Goal: Information Seeking & Learning: Find specific fact

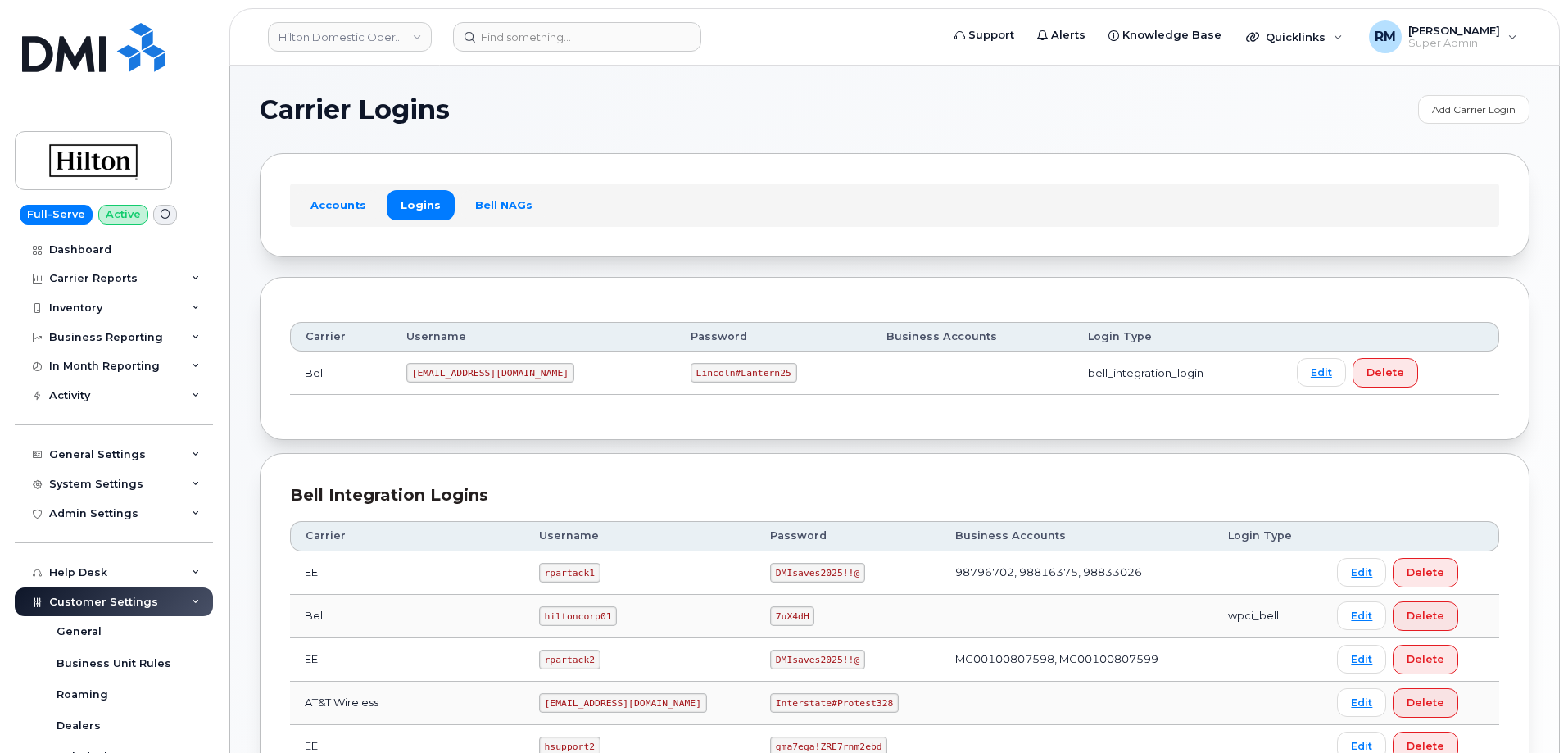
scroll to position [416, 0]
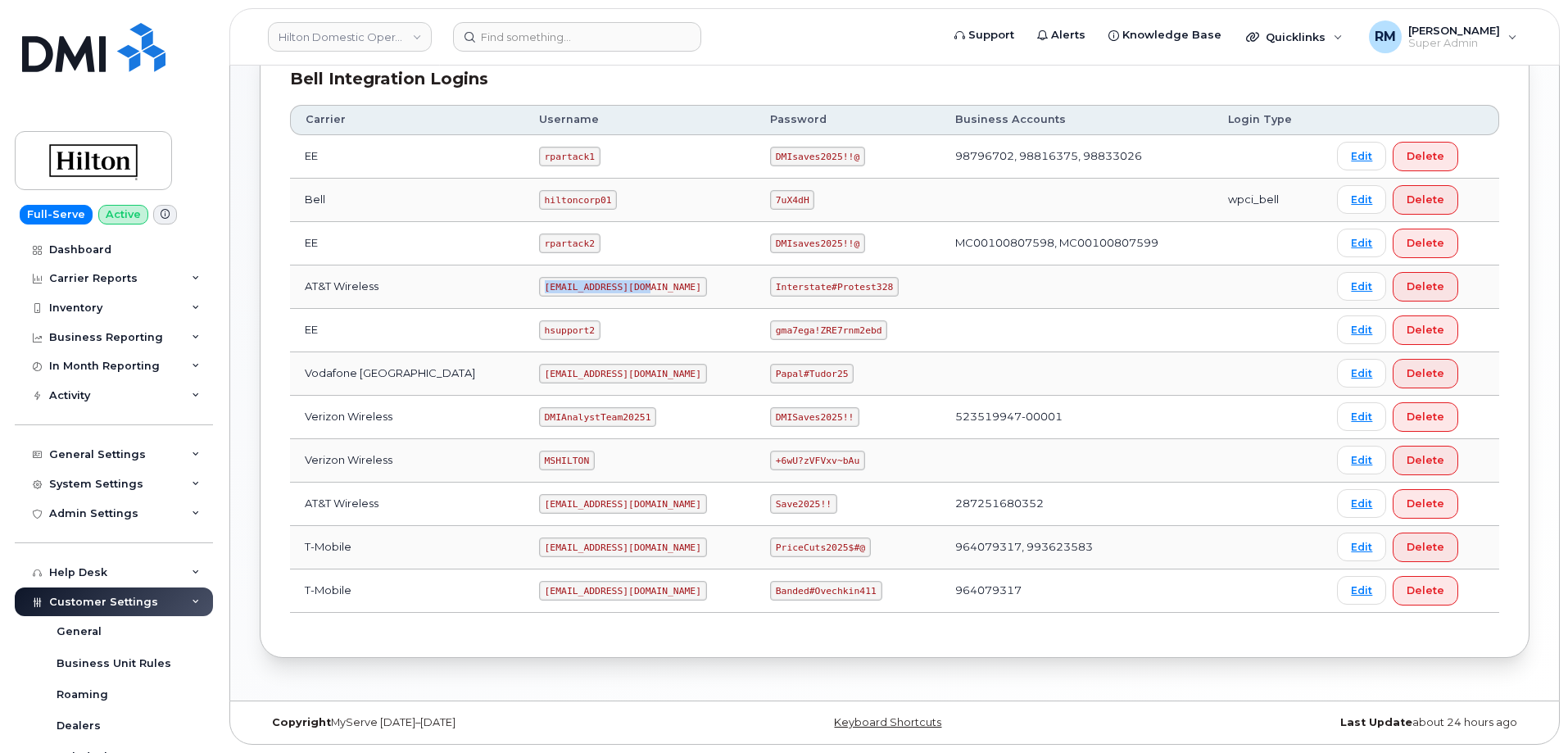
drag, startPoint x: 520, startPoint y: 285, endPoint x: 669, endPoint y: 285, distance: 149.0
click at [669, 285] on td "[EMAIL_ADDRESS][DOMAIN_NAME]" at bounding box center [640, 287] width 231 height 44
copy code "[EMAIL_ADDRESS][DOMAIN_NAME]"
drag, startPoint x: 763, startPoint y: 284, endPoint x: 926, endPoint y: 282, distance: 163.0
click at [926, 282] on tr "AT&T Wireless [EMAIL_ADDRESS][DOMAIN_NAME] Interstate#Protest328 Edit Delete" at bounding box center [895, 287] width 1210 height 44
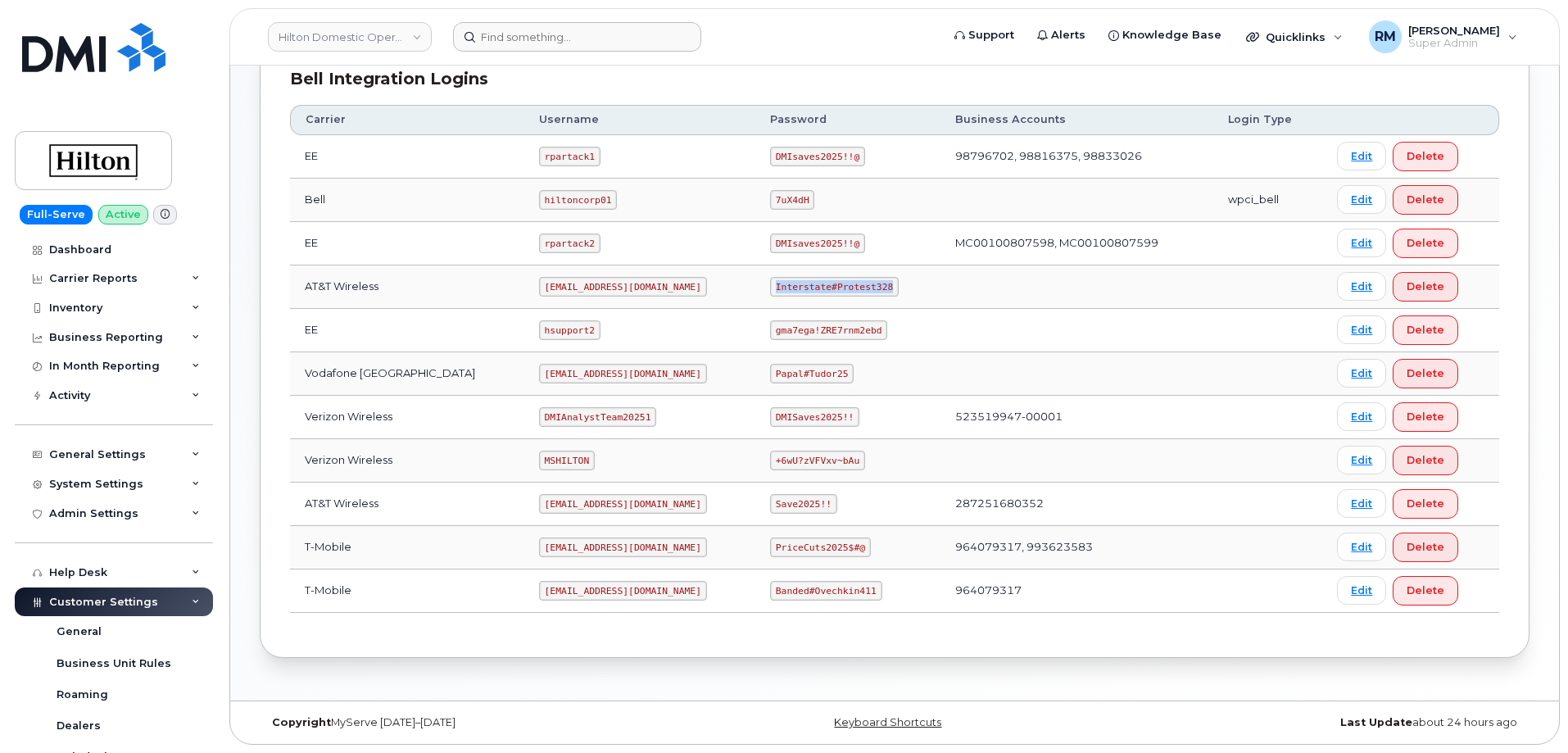
copy code "Interstate#Protest328"
click at [795, 292] on code "Interstate#Protest328" at bounding box center [834, 286] width 128 height 20
click at [783, 285] on code "Interstate#Protest328" at bounding box center [834, 286] width 128 height 20
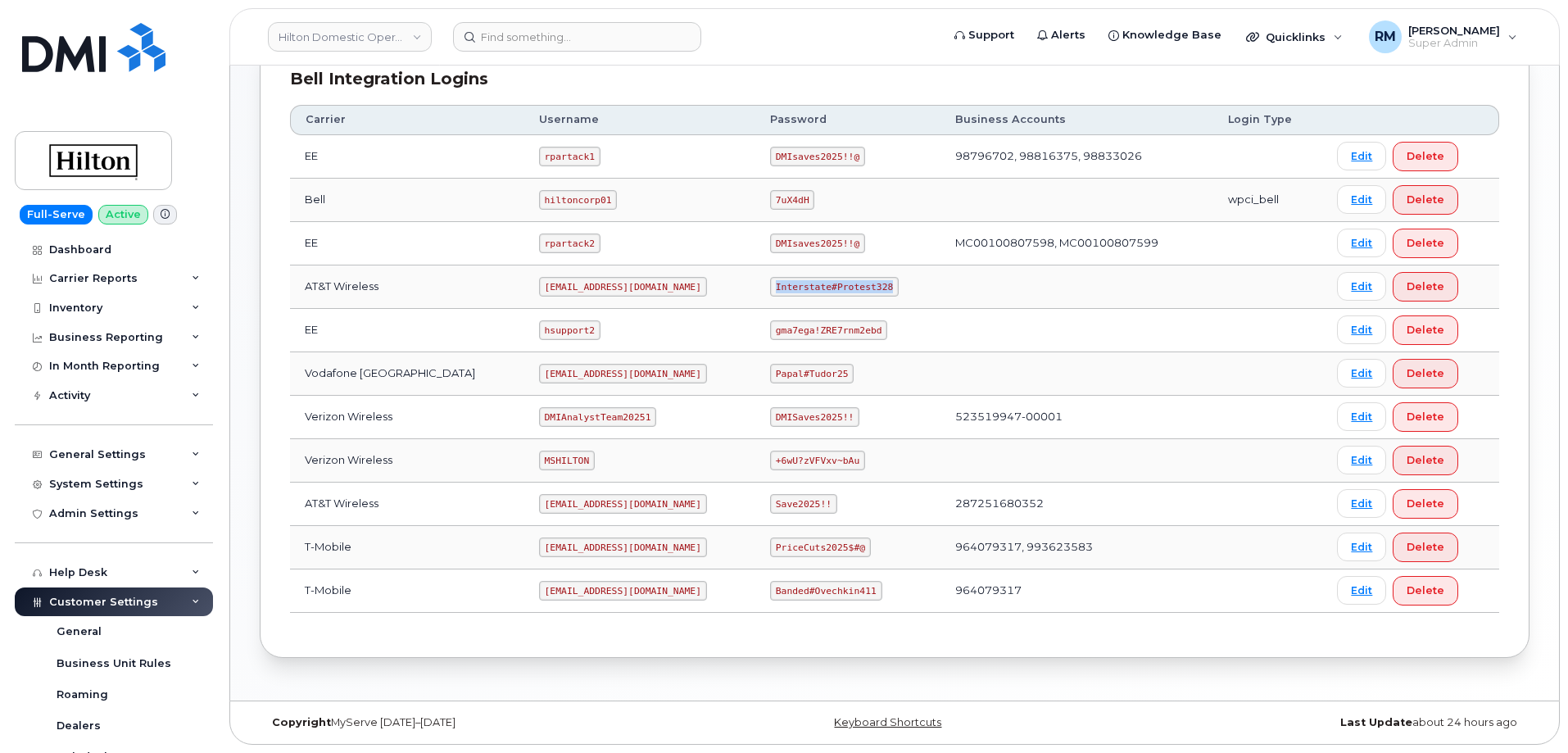
copy code "Interstate#Protest328"
click at [543, 289] on code "[EMAIL_ADDRESS][DOMAIN_NAME]" at bounding box center [623, 286] width 168 height 20
drag, startPoint x: 517, startPoint y: 285, endPoint x: 630, endPoint y: 281, distance: 113.1
click at [630, 281] on td "[EMAIL_ADDRESS][DOMAIN_NAME]" at bounding box center [640, 287] width 231 height 44
copy code "[EMAIL_ADDRESS][DOMAIN_NAME]"
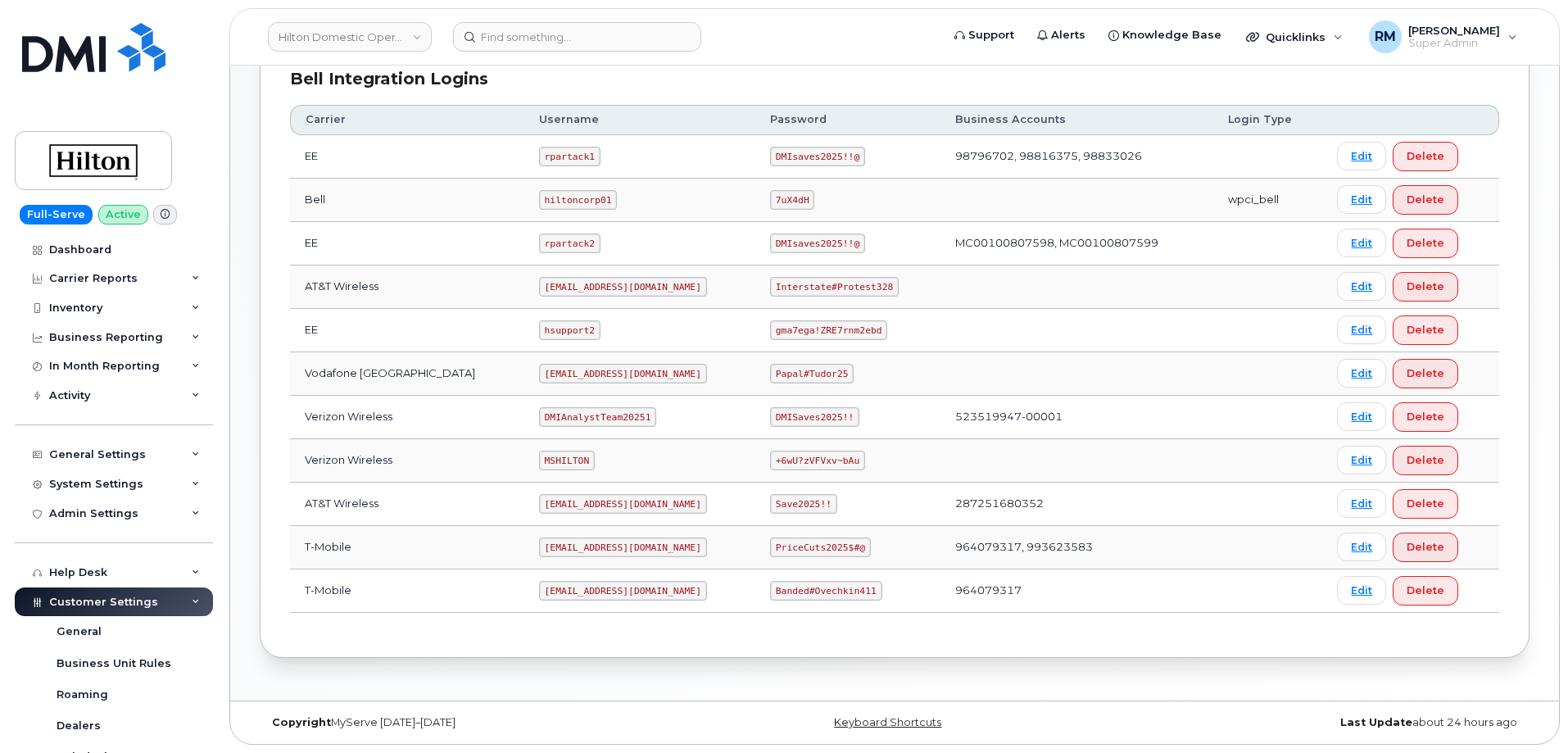
click at [787, 277] on code "Interstate#Protest328" at bounding box center [834, 286] width 128 height 20
click at [770, 285] on code "Interstate#Protest328" at bounding box center [834, 286] width 128 height 20
copy code "Interstate"
drag, startPoint x: 867, startPoint y: 283, endPoint x: 740, endPoint y: 284, distance: 127.0
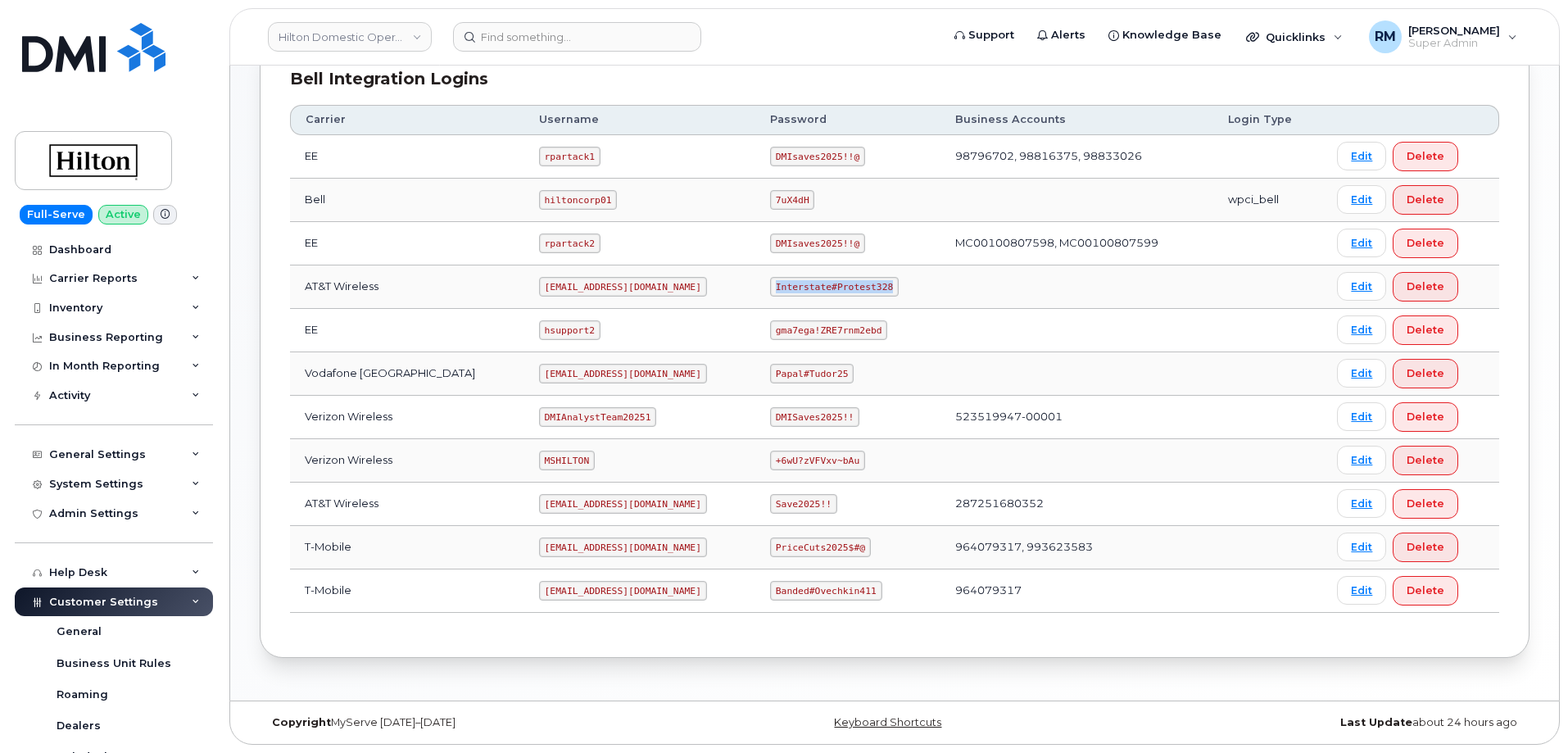
click at [755, 281] on td "Interstate#Protest328" at bounding box center [848, 287] width 185 height 44
copy code "Interstate#Protest328"
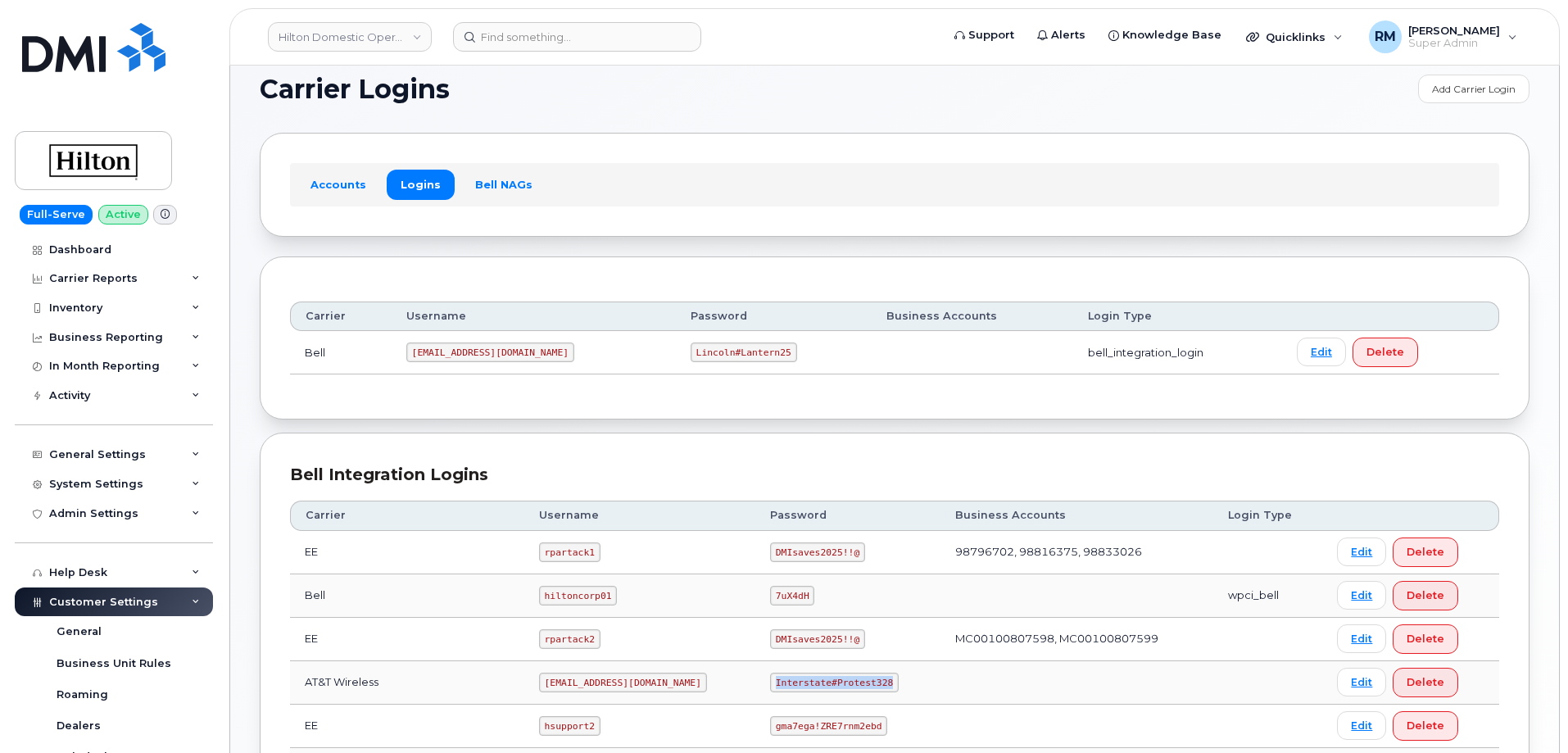
scroll to position [0, 0]
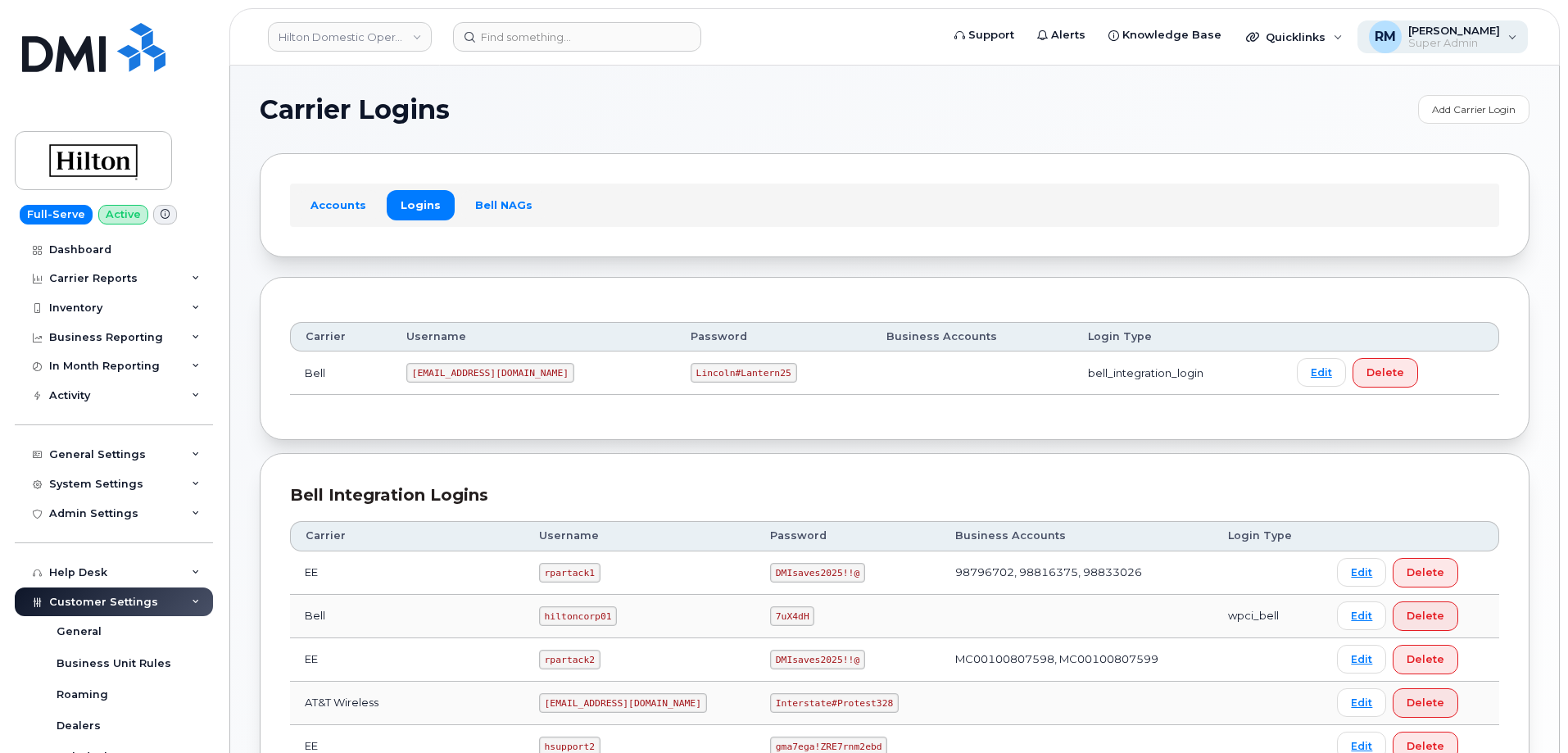
click at [1467, 45] on span "Super Admin" at bounding box center [1455, 43] width 92 height 13
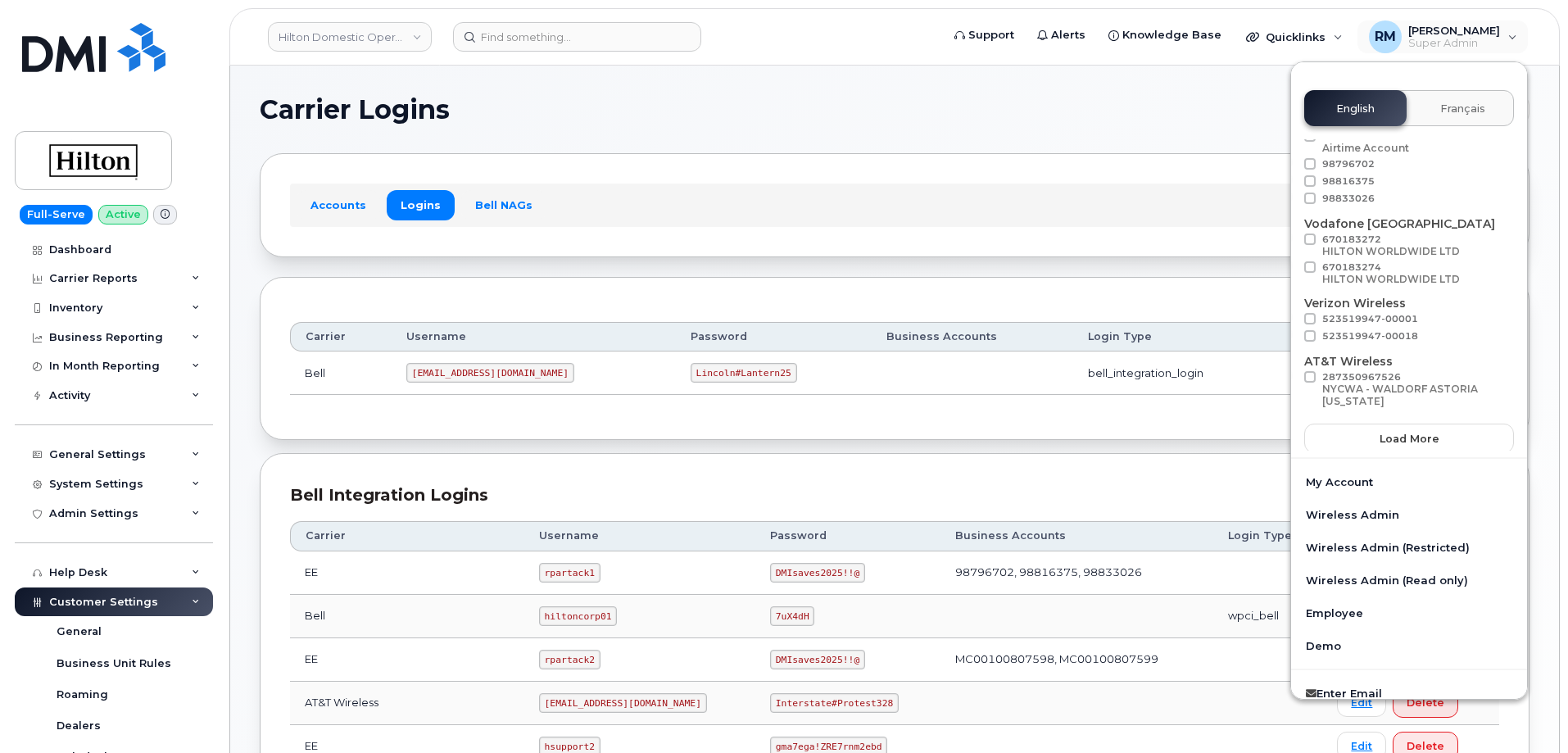
scroll to position [95, 0]
drag, startPoint x: 1073, startPoint y: 129, endPoint x: 929, endPoint y: 106, distance: 145.8
click at [1074, 129] on section "Carrier Logins Add Carrier Login Accounts Logins Bell NAGs Carrier Username Pas…" at bounding box center [894, 585] width 1271 height 979
